Goal: Task Accomplishment & Management: Use online tool/utility

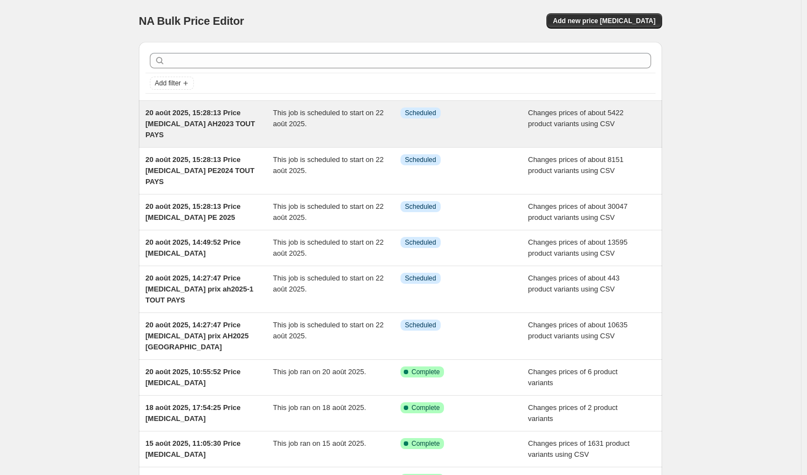
click at [475, 117] on div "Info Scheduled" at bounding box center [455, 112] width 111 height 11
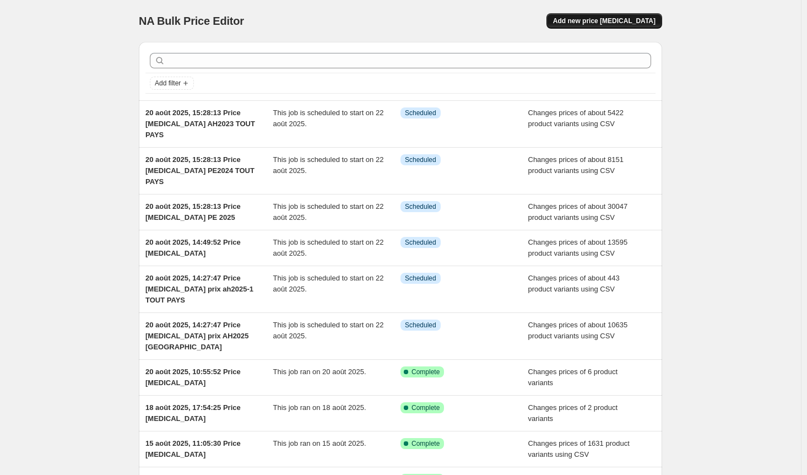
click at [610, 20] on span "Add new price [MEDICAL_DATA]" at bounding box center [604, 21] width 102 height 9
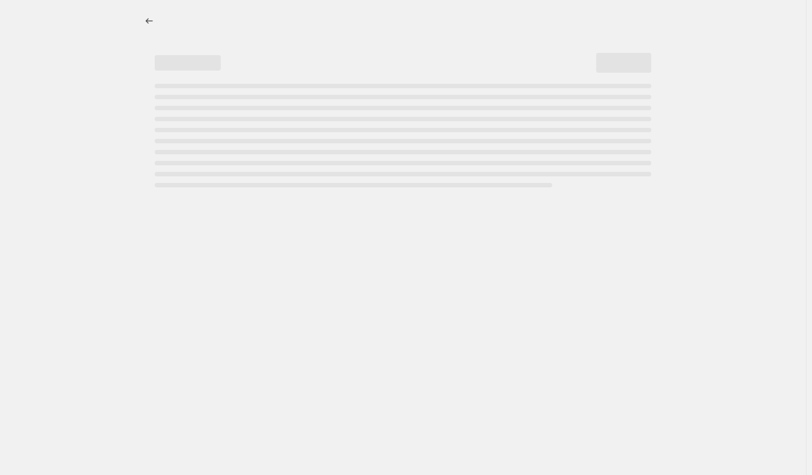
select select "percentage"
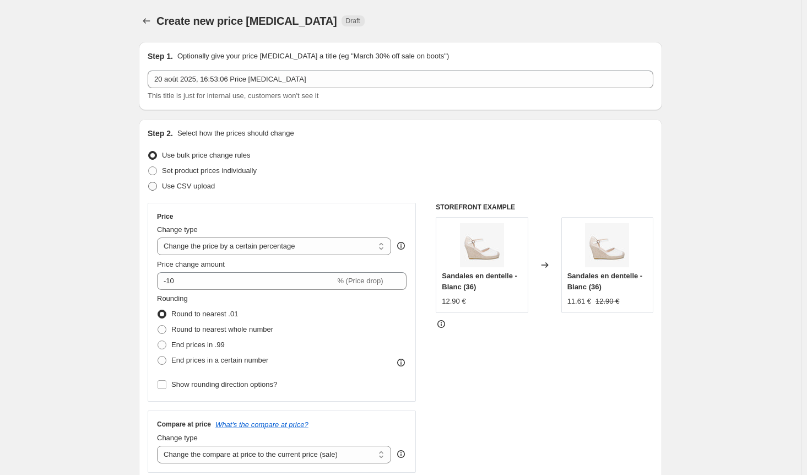
click at [157, 186] on span at bounding box center [152, 186] width 9 height 9
click at [149, 182] on input "Use CSV upload" at bounding box center [148, 182] width 1 height 1
radio input "true"
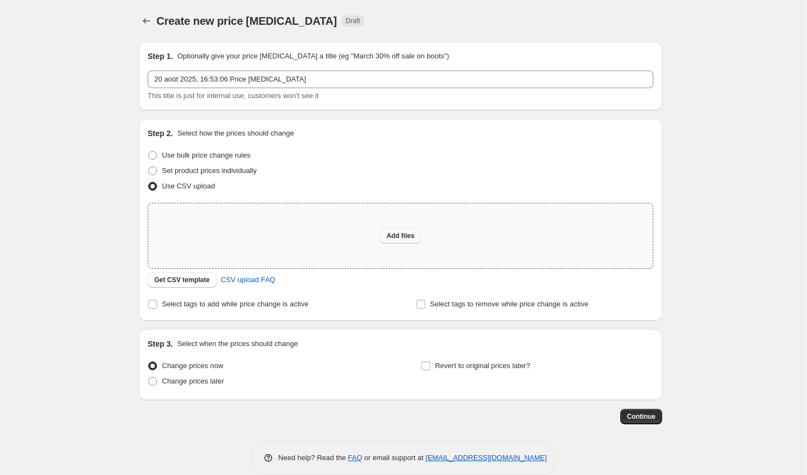
click at [408, 235] on span "Add files" at bounding box center [401, 235] width 28 height 9
type input "C:\fakepath\saison RESTE tout pays.csv"
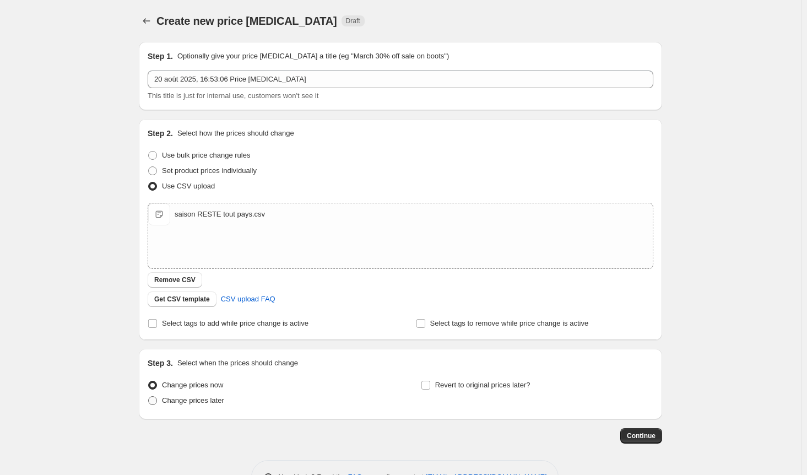
click at [156, 403] on span at bounding box center [152, 400] width 9 height 9
click at [149, 397] on input "Change prices later" at bounding box center [148, 396] width 1 height 1
radio input "true"
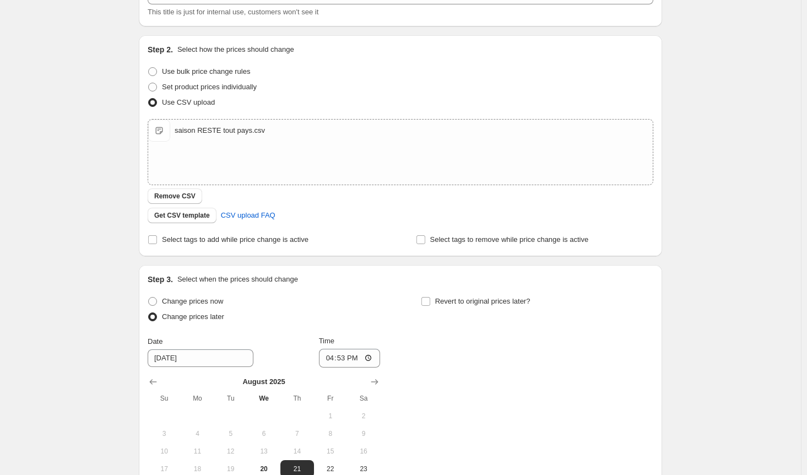
scroll to position [110, 0]
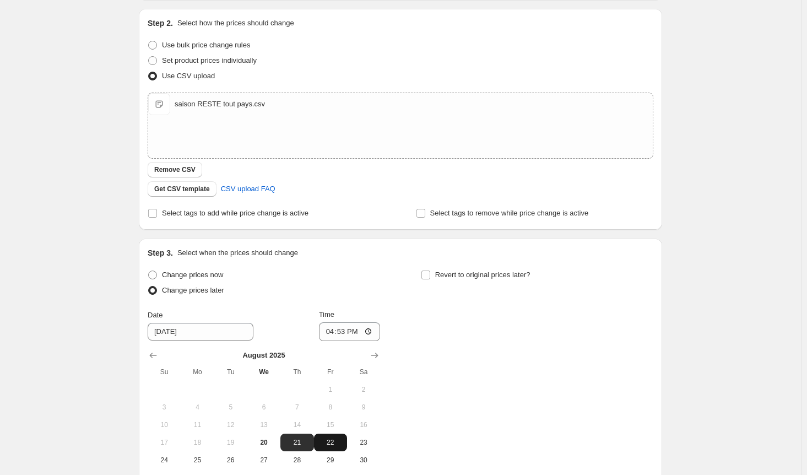
click at [329, 440] on span "22" at bounding box center [330, 442] width 24 height 9
type input "[DATE]"
click at [363, 333] on input "16:53" at bounding box center [350, 331] width 62 height 19
click at [350, 330] on input "16:53" at bounding box center [350, 331] width 62 height 19
click at [347, 333] on input "16:53" at bounding box center [350, 331] width 62 height 19
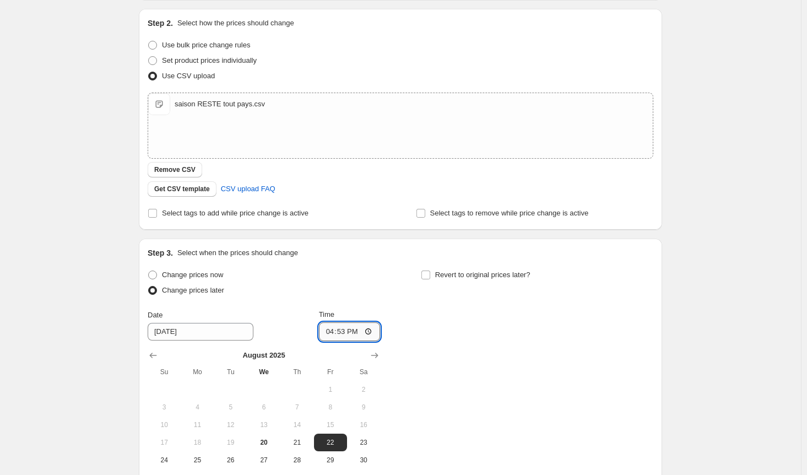
click at [375, 332] on input "16:53" at bounding box center [350, 331] width 62 height 19
type input "03:10"
click at [523, 341] on div "Change prices now Change prices later Date [DATE] Time 03:[DATE] Mo Tu We Th Fr…" at bounding box center [401, 376] width 506 height 219
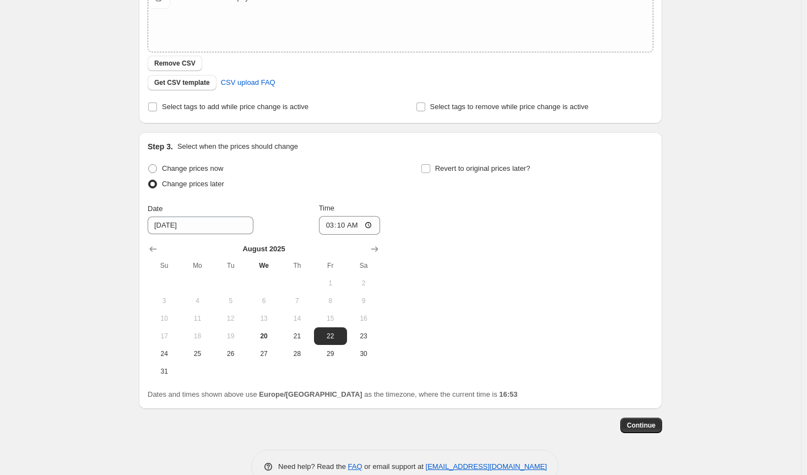
scroll to position [220, 0]
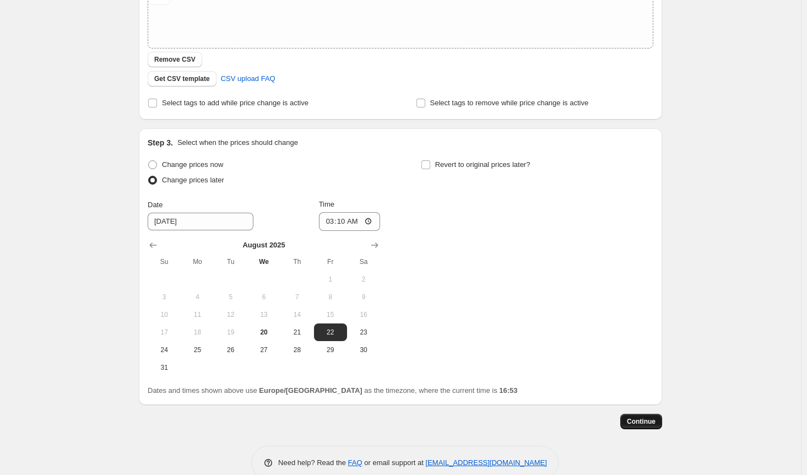
click at [645, 419] on span "Continue" at bounding box center [641, 421] width 29 height 9
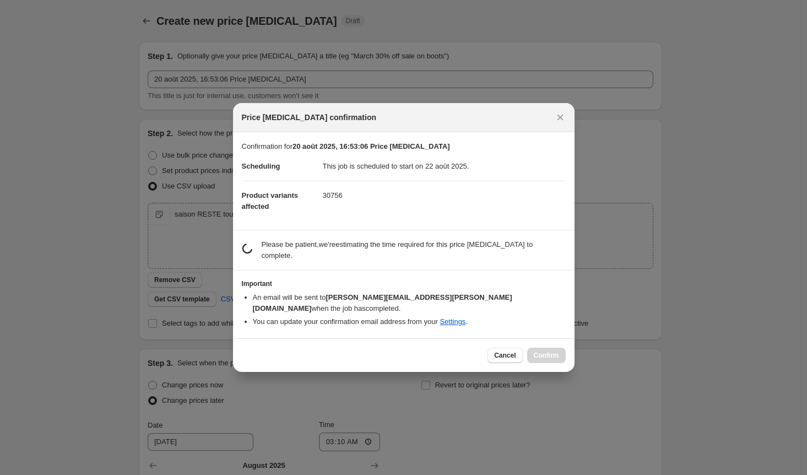
scroll to position [0, 0]
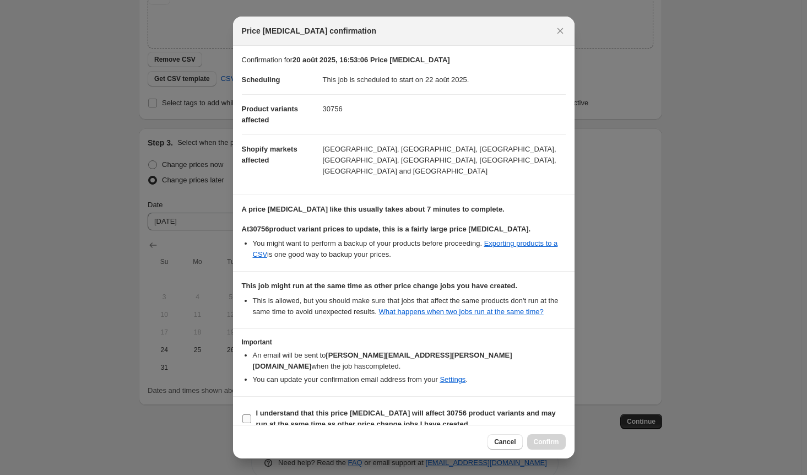
click at [243, 414] on input "I understand that this price [MEDICAL_DATA] will affect 30756 product variants …" at bounding box center [246, 418] width 9 height 9
checkbox input "true"
click at [548, 441] on span "Confirm" at bounding box center [546, 441] width 25 height 9
